Goal: Information Seeking & Learning: Learn about a topic

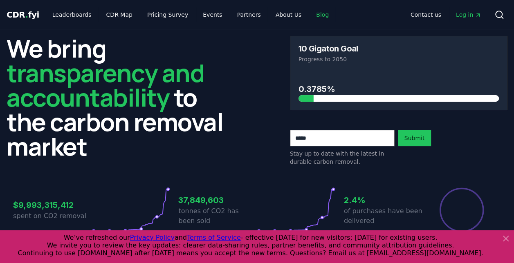
click at [310, 16] on link "Blog" at bounding box center [323, 14] width 26 height 15
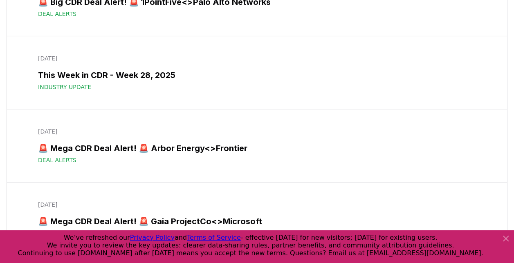
scroll to position [1402, 0]
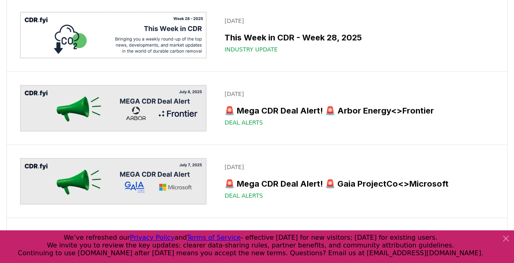
drag, startPoint x: 299, startPoint y: 78, endPoint x: 268, endPoint y: 141, distance: 70.3
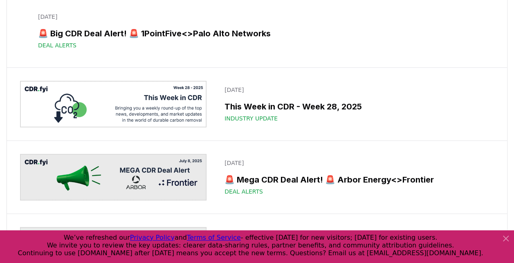
scroll to position [1338, 0]
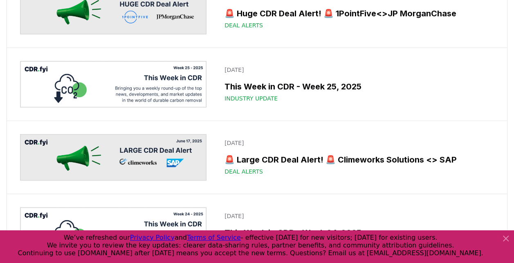
scroll to position [1983, 0]
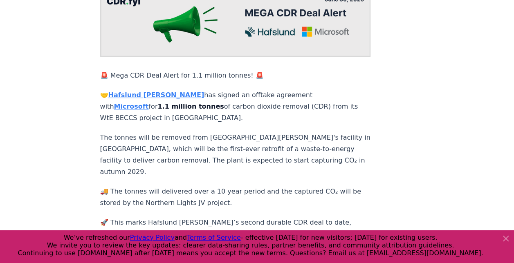
scroll to position [113, 0]
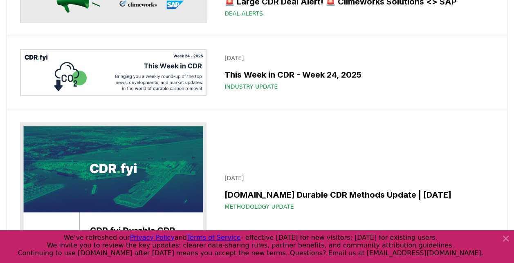
scroll to position [2143, 0]
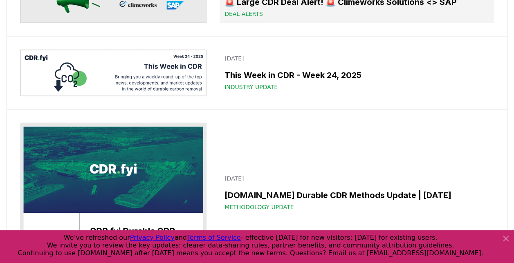
click at [288, 23] on link "June 17, 2025 🚨 Large CDR Deal Alert! 🚨 Climeworks Solutions <> SAP Deal Alerts" at bounding box center [357, -1] width 275 height 47
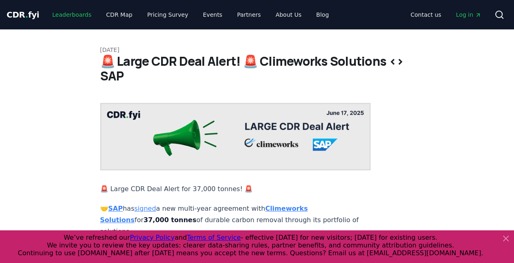
click at [64, 17] on link "Leaderboards" at bounding box center [72, 14] width 52 height 15
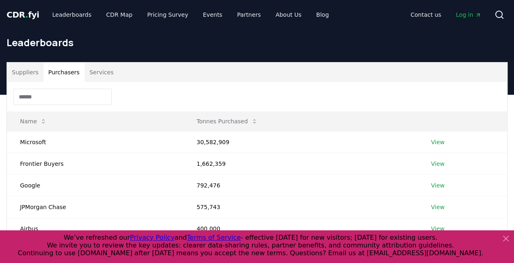
click at [70, 77] on button "Purchasers" at bounding box center [63, 73] width 41 height 20
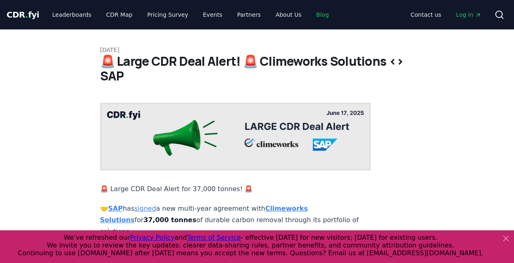
click at [310, 12] on link "Blog" at bounding box center [323, 14] width 26 height 15
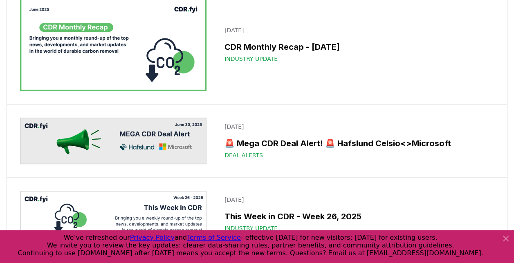
scroll to position [1707, 0]
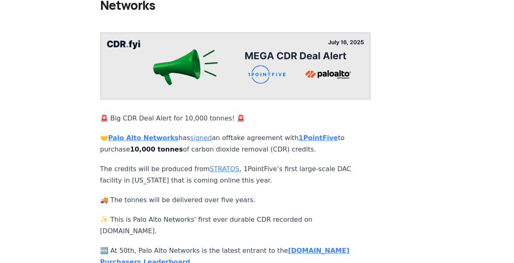
scroll to position [80, 0]
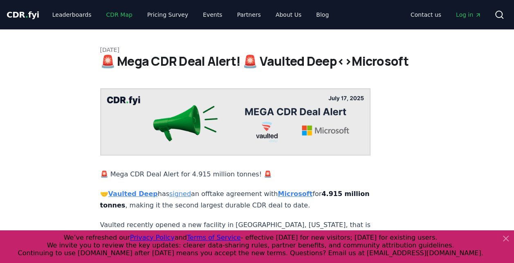
click at [106, 13] on link "CDR Map" at bounding box center [119, 14] width 39 height 15
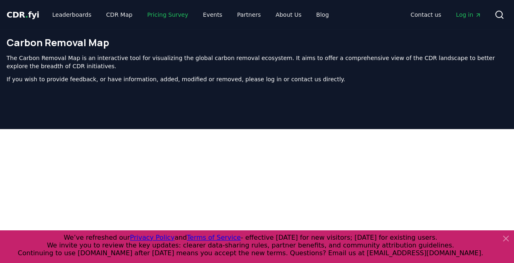
click at [148, 13] on link "Pricing Survey" at bounding box center [168, 14] width 54 height 15
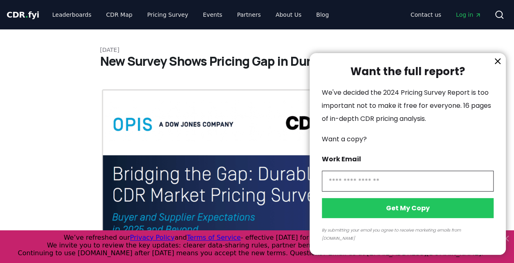
click at [499, 66] on icon "information" at bounding box center [498, 61] width 10 height 10
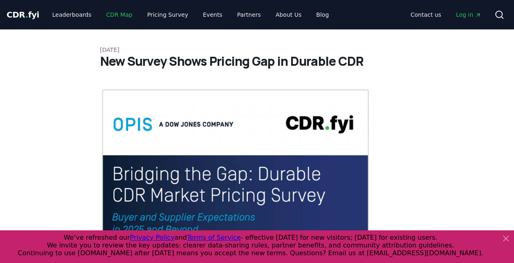
click at [113, 12] on link "CDR Map" at bounding box center [119, 14] width 39 height 15
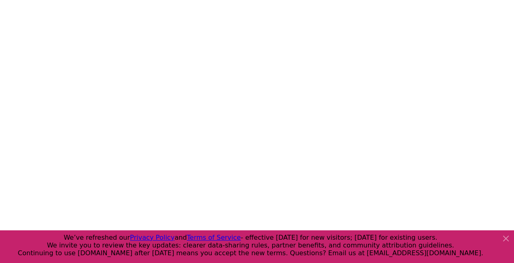
scroll to position [144, 0]
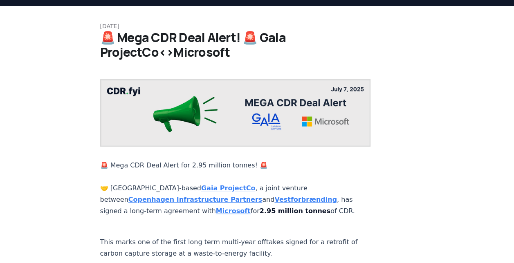
scroll to position [21, 0]
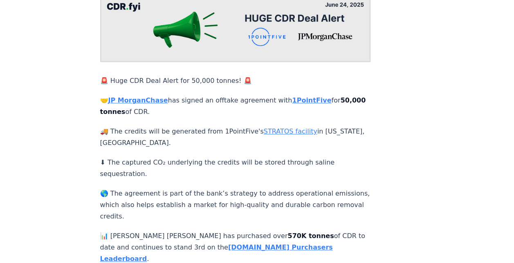
scroll to position [110, 0]
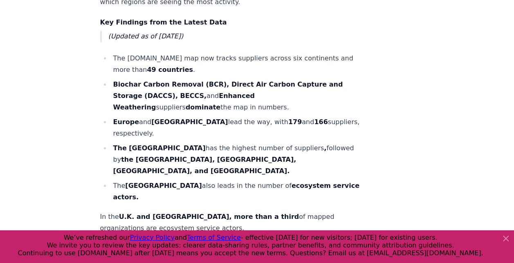
scroll to position [520, 0]
click at [248, 92] on strong "Enhanced Weathering" at bounding box center [184, 101] width 142 height 19
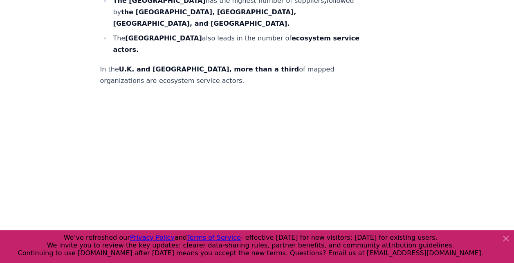
scroll to position [705, 0]
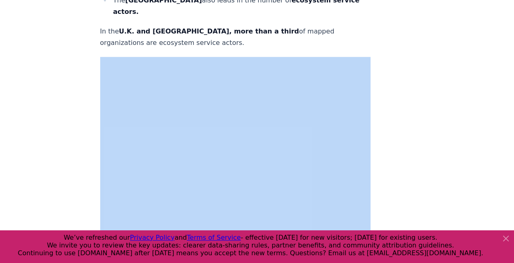
drag, startPoint x: 383, startPoint y: 122, endPoint x: 373, endPoint y: 121, distance: 9.9
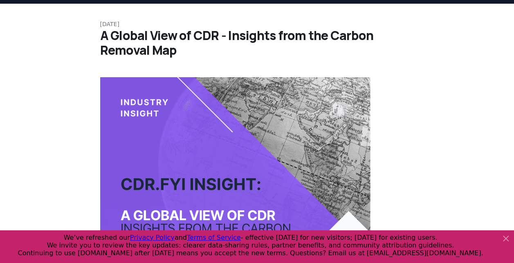
scroll to position [0, 0]
